Goal: Find specific page/section: Find specific page/section

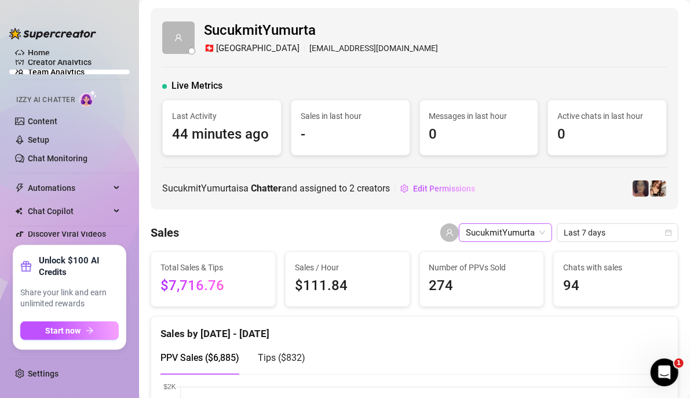
click at [498, 231] on span "SucukmitYumurta" at bounding box center [505, 232] width 79 height 17
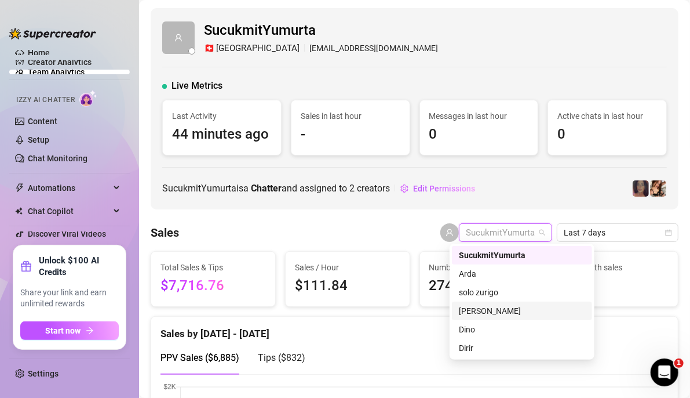
click at [494, 316] on div "[PERSON_NAME]" at bounding box center [522, 310] width 126 height 13
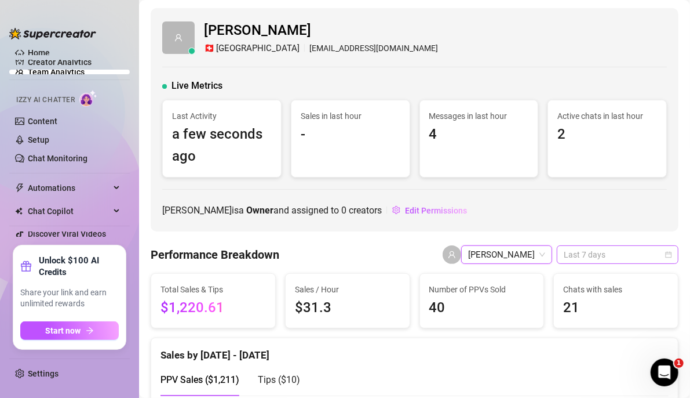
click at [590, 261] on span "Last 7 days" at bounding box center [618, 254] width 108 height 17
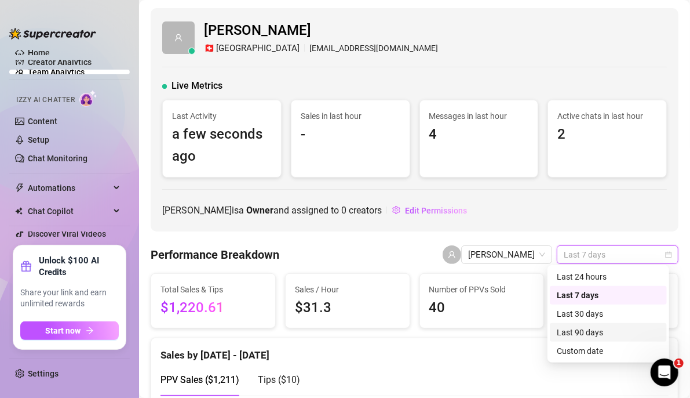
click at [593, 337] on div "Last 90 days" at bounding box center [608, 332] width 103 height 13
click at [606, 257] on span "Last 90 days" at bounding box center [618, 254] width 108 height 17
click at [590, 293] on div "Last 7 days" at bounding box center [608, 295] width 103 height 13
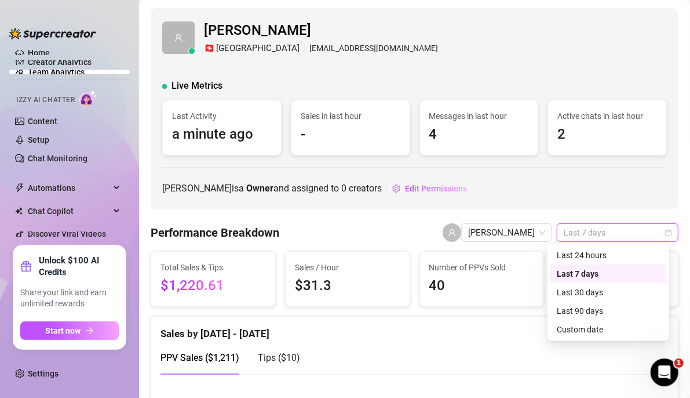
click at [590, 234] on span "Last 7 days" at bounding box center [618, 232] width 108 height 17
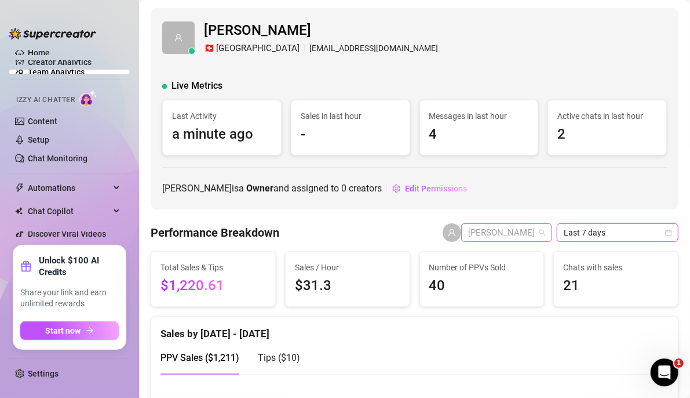
click at [484, 235] on span "[PERSON_NAME]" at bounding box center [506, 232] width 77 height 17
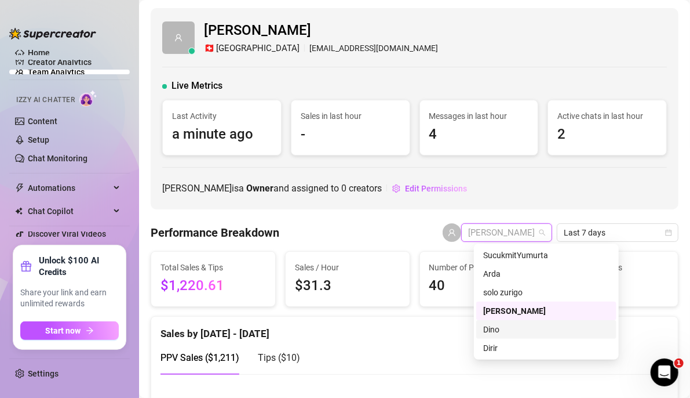
click at [505, 331] on div "Dino" at bounding box center [546, 329] width 126 height 13
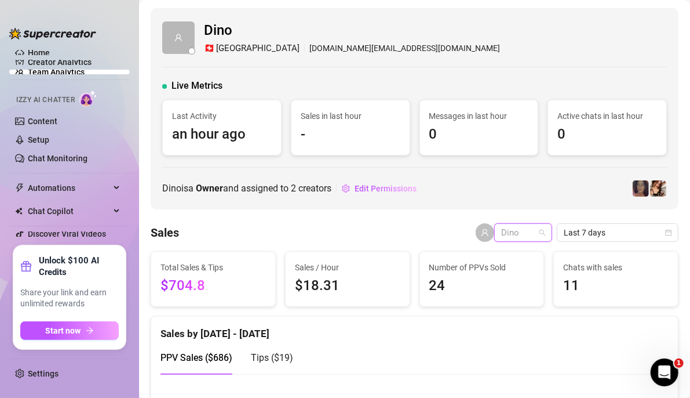
click at [523, 228] on span "Dino" at bounding box center [523, 232] width 44 height 17
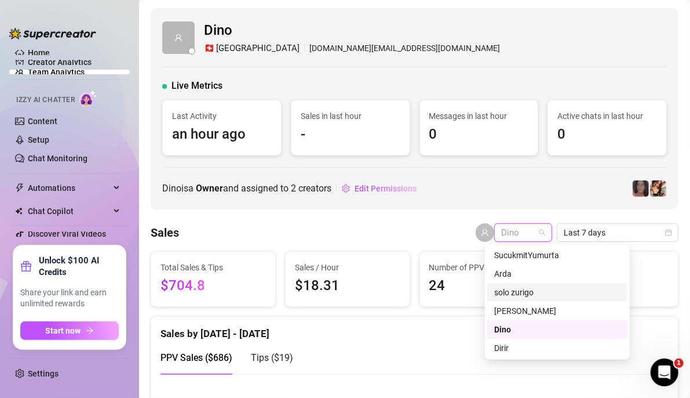
click at [517, 297] on div "solo zurigo" at bounding box center [557, 292] width 126 height 13
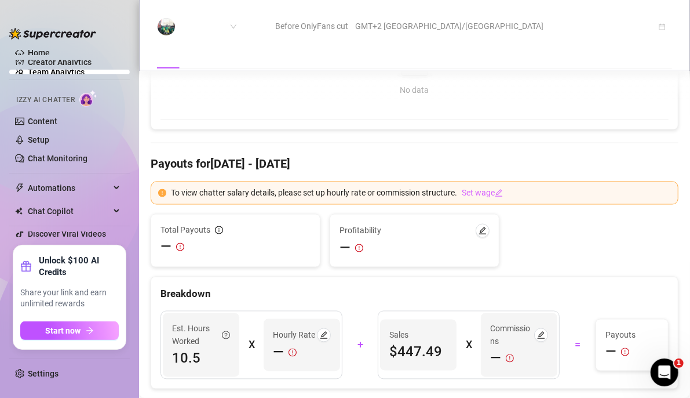
scroll to position [927, 0]
